Goal: Information Seeking & Learning: Check status

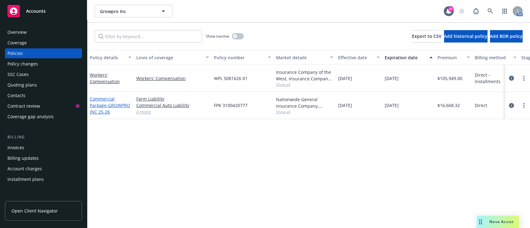
click at [100, 97] on link "Commercial Package - GROWPRO INC 25-26" at bounding box center [110, 105] width 40 height 19
